Goal: Check status: Check status

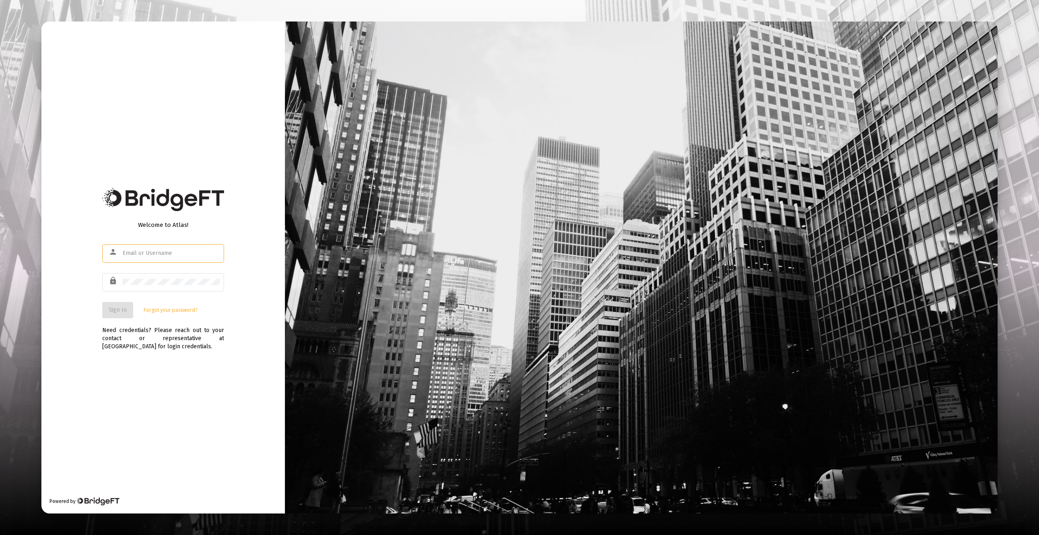
type input "[EMAIL_ADDRESS][DOMAIN_NAME]"
click at [121, 309] on span "Sign In" at bounding box center [118, 309] width 18 height 7
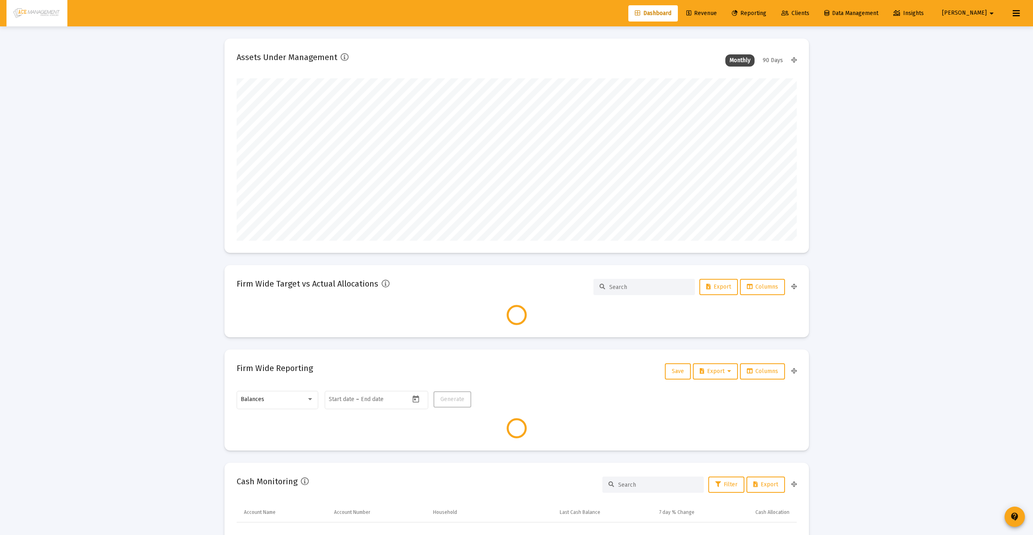
scroll to position [162, 560]
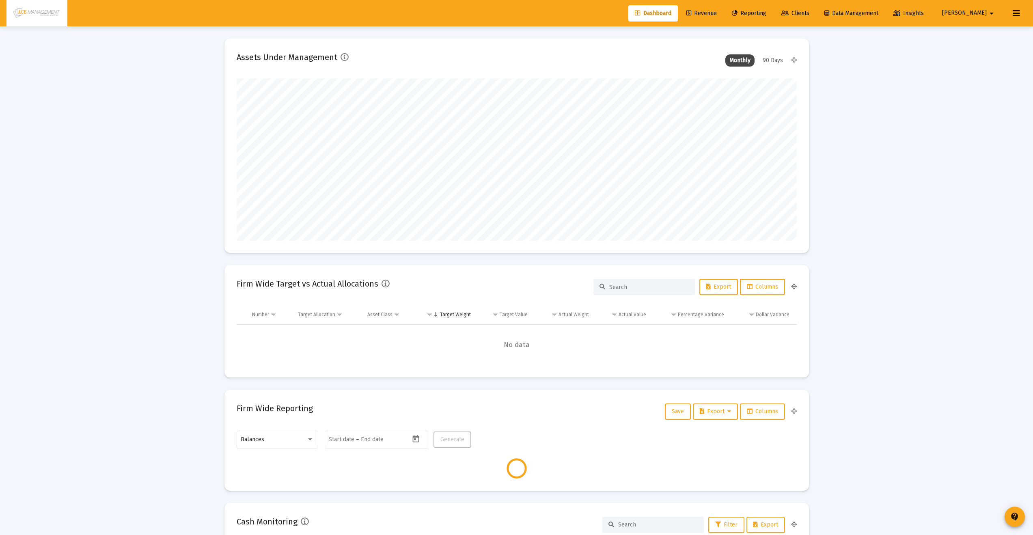
type input "[DATE]"
click at [809, 15] on span "Clients" at bounding box center [795, 13] width 28 height 7
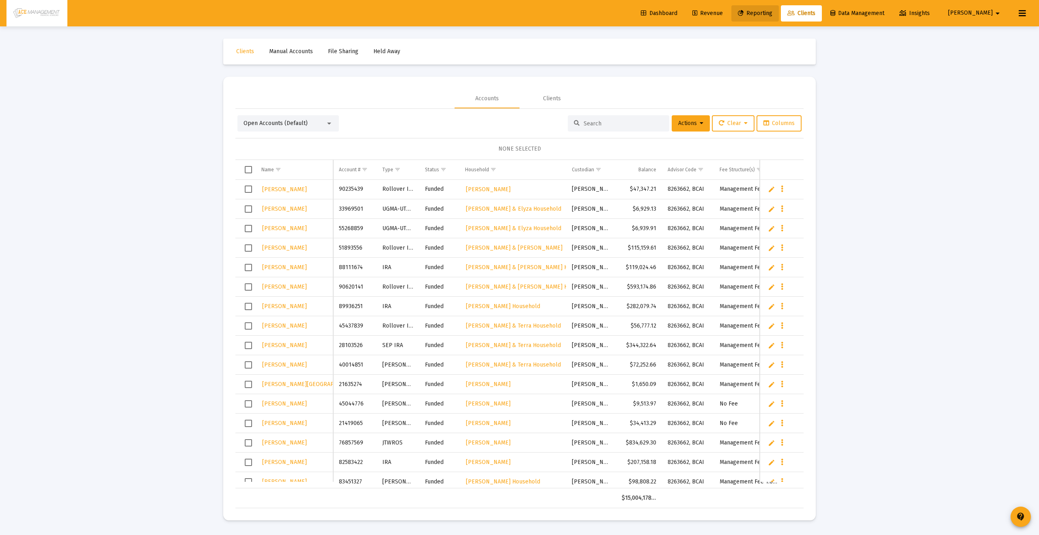
click at [779, 17] on link "Reporting" at bounding box center [754, 13] width 47 height 16
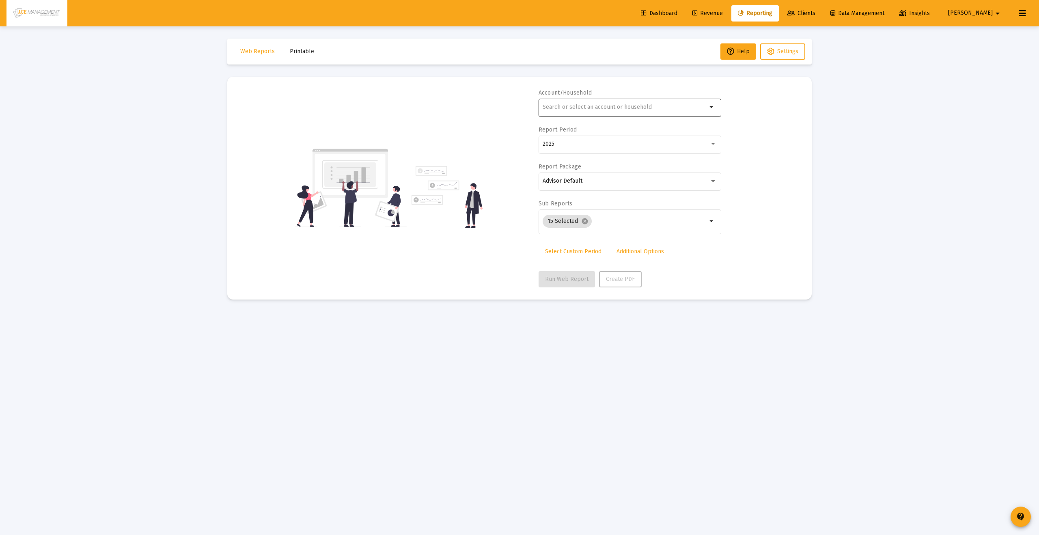
click at [621, 109] on input "text" at bounding box center [625, 107] width 164 height 6
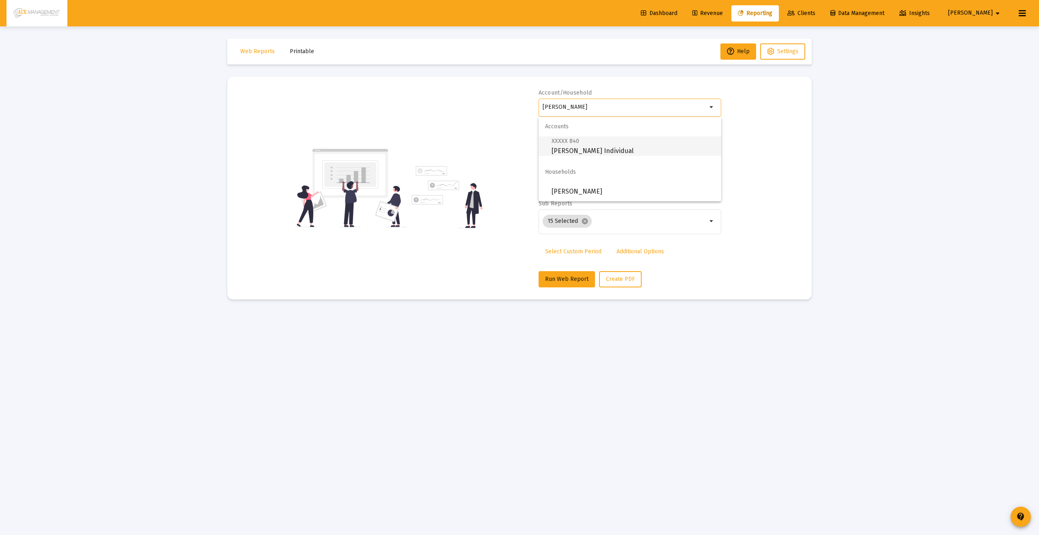
click at [638, 153] on span "XXXXX 840 [PERSON_NAME] Individual" at bounding box center [633, 146] width 163 height 20
type input "[PERSON_NAME] Individual"
drag, startPoint x: 547, startPoint y: 269, endPoint x: 549, endPoint y: 273, distance: 4.2
click at [547, 270] on div "Account/Household [PERSON_NAME] Individual arrow_drop_down Report Period 2025 R…" at bounding box center [630, 188] width 183 height 198
click at [549, 273] on button "Run Web Report" at bounding box center [567, 279] width 56 height 16
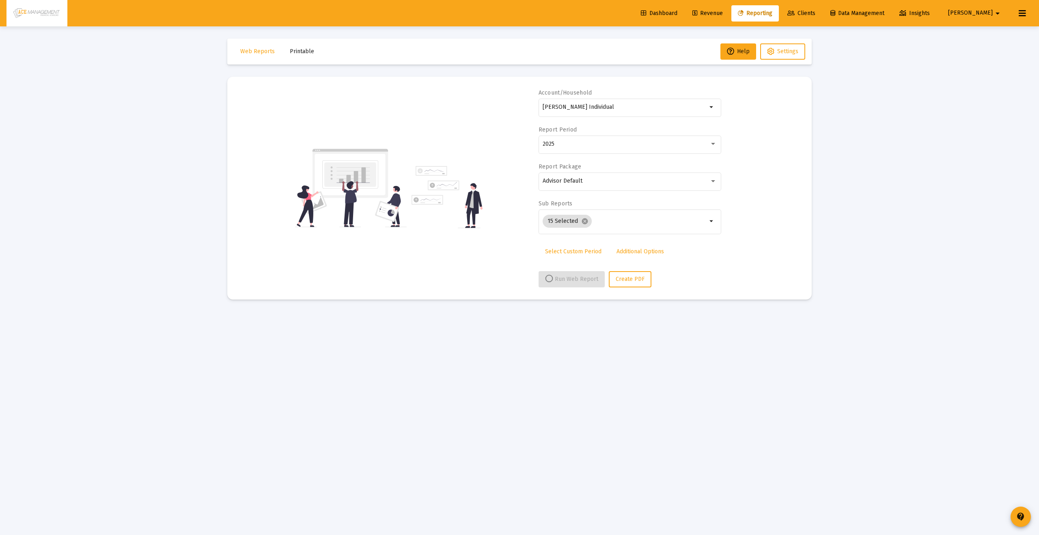
select select "View all"
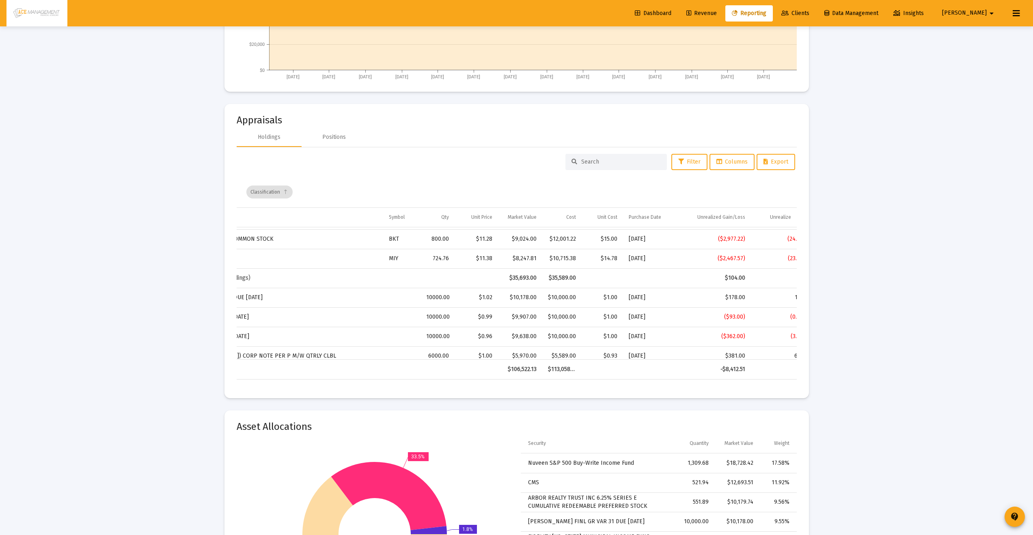
scroll to position [134, 108]
